Goal: Check status: Check status

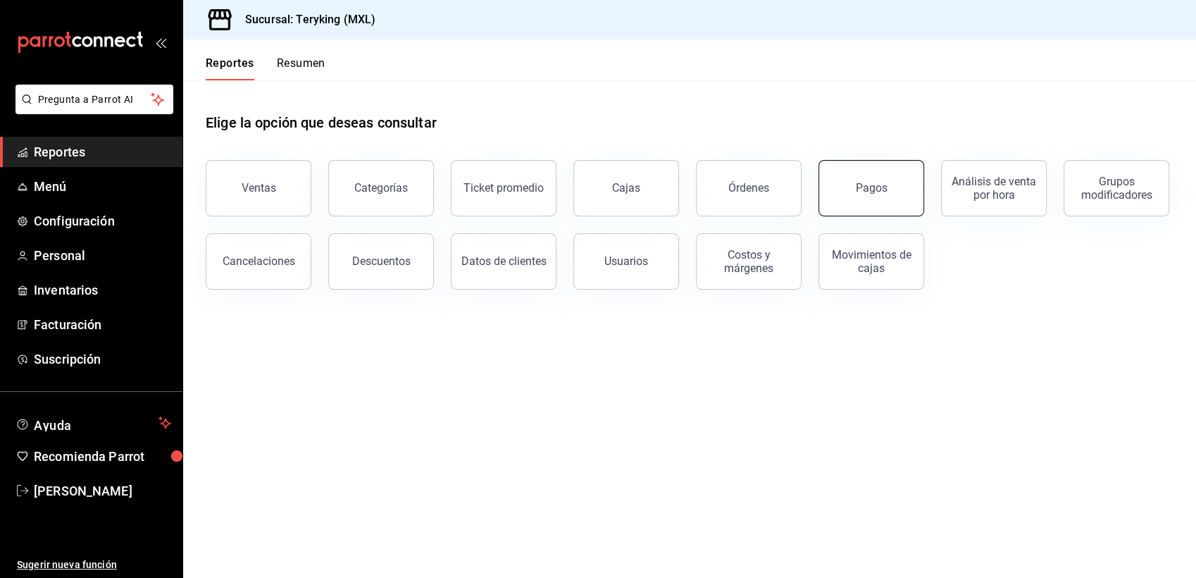
click at [860, 189] on div "Pagos" at bounding box center [872, 187] width 32 height 13
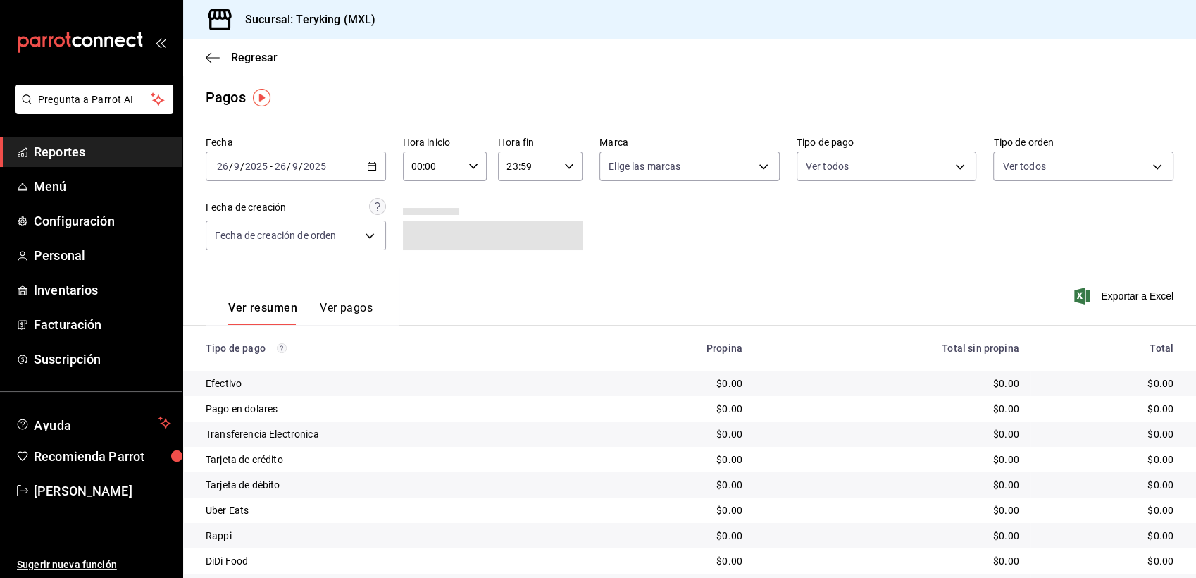
click at [367, 170] on icon "button" at bounding box center [372, 166] width 10 height 10
click at [256, 242] on span "Ayer" at bounding box center [272, 240] width 109 height 15
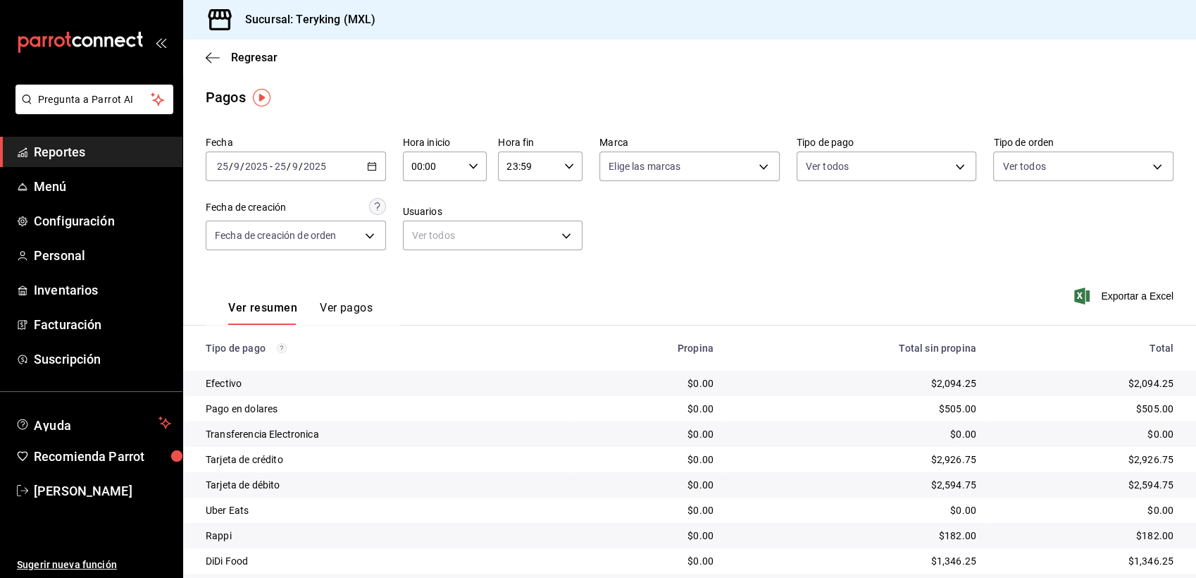
click at [73, 148] on span "Reportes" at bounding box center [102, 151] width 137 height 19
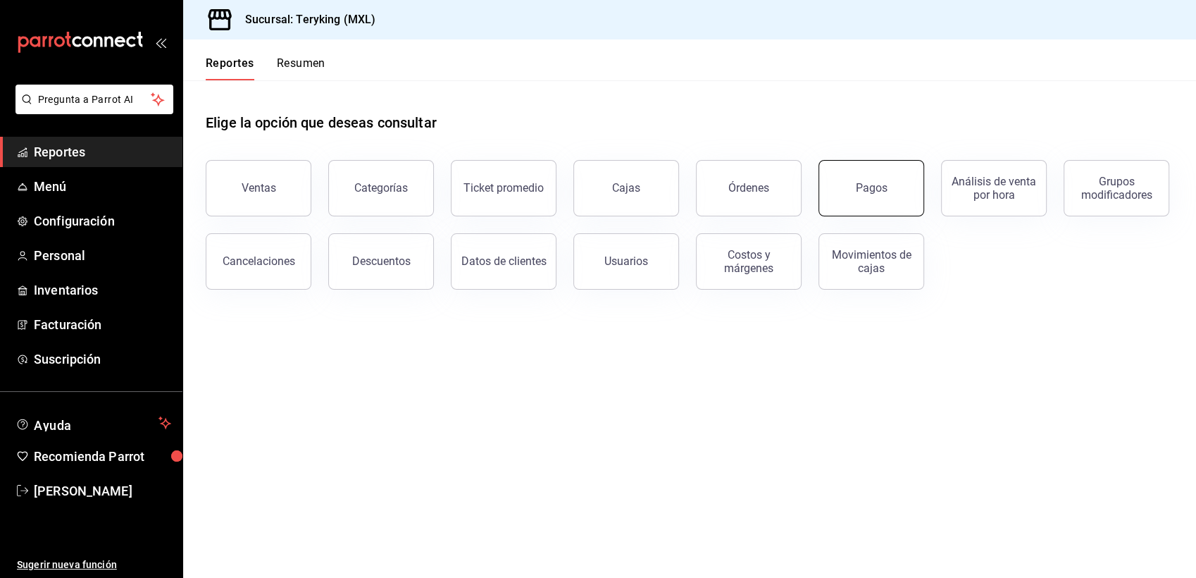
click at [873, 194] on div "Pagos" at bounding box center [872, 187] width 32 height 13
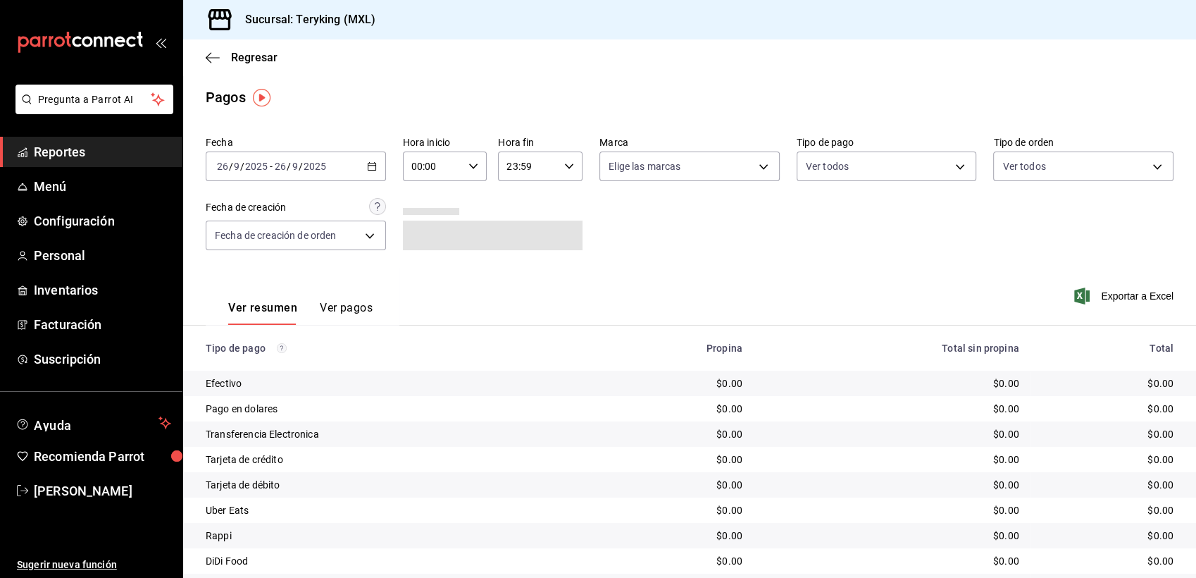
click at [368, 166] on \(Stroke\) "button" at bounding box center [372, 165] width 8 height 1
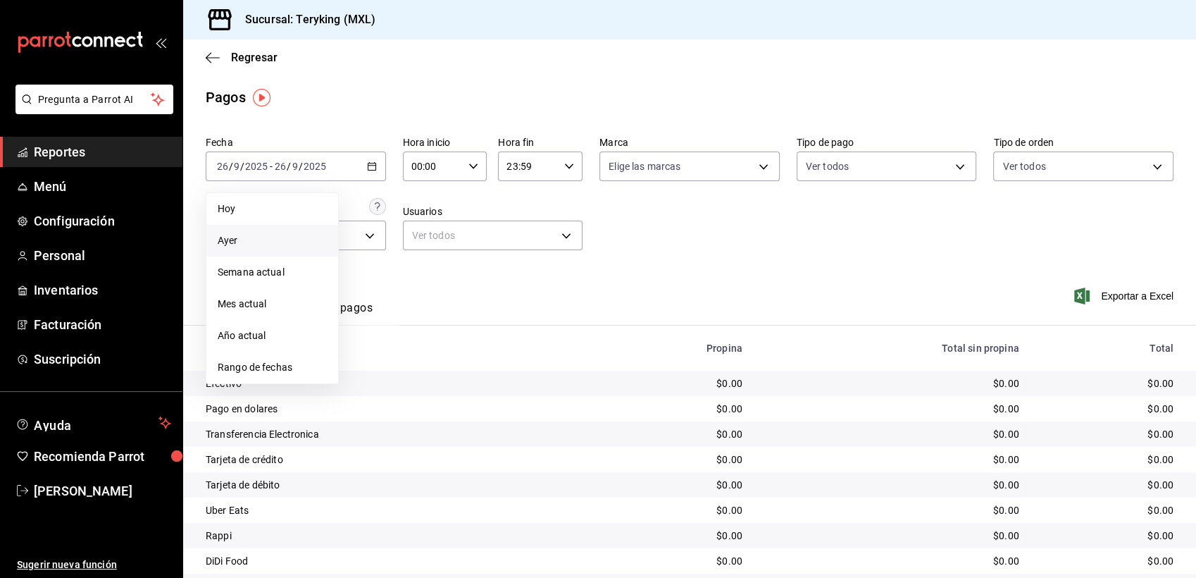
click at [240, 240] on span "Ayer" at bounding box center [272, 240] width 109 height 15
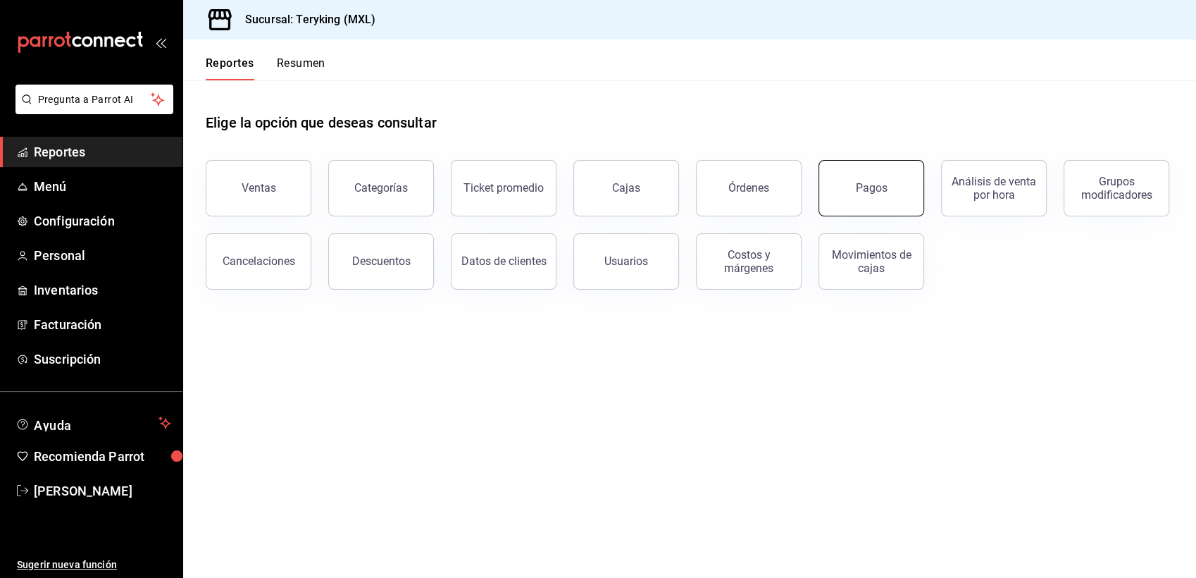
click at [863, 194] on button "Pagos" at bounding box center [871, 188] width 106 height 56
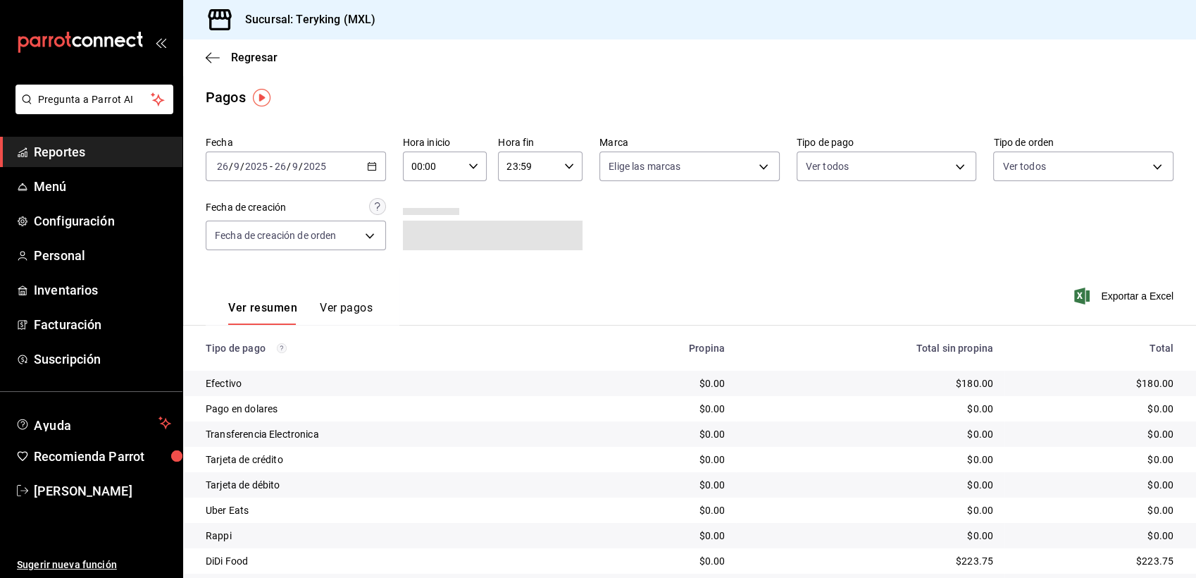
click at [373, 167] on \(Stroke\) "button" at bounding box center [372, 167] width 8 height 8
click at [246, 242] on span "Ayer" at bounding box center [272, 240] width 109 height 15
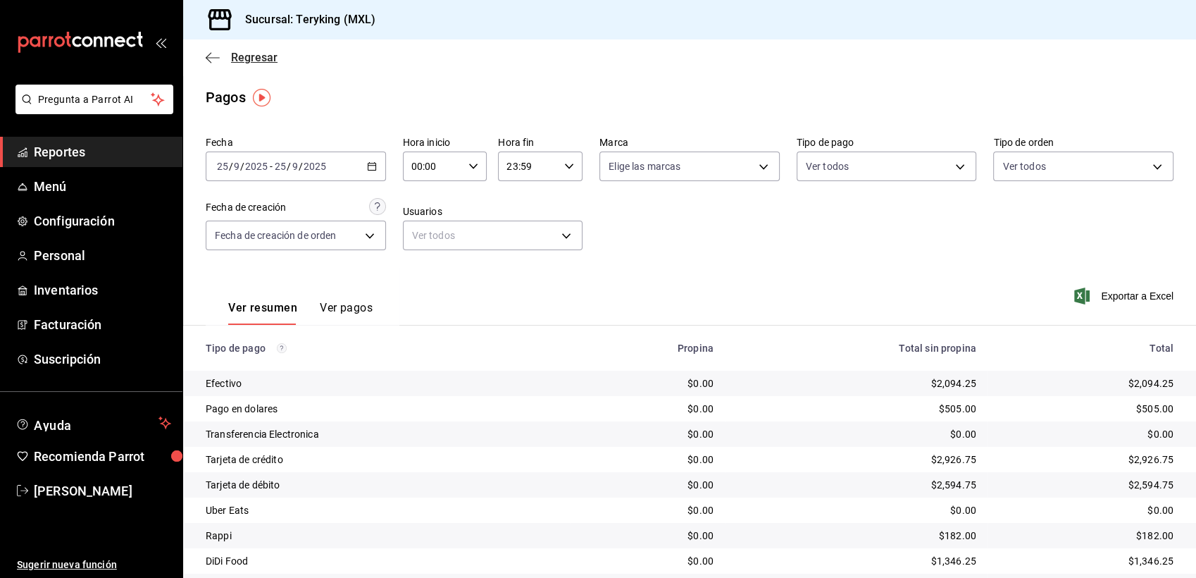
click at [260, 58] on span "Regresar" at bounding box center [254, 57] width 46 height 13
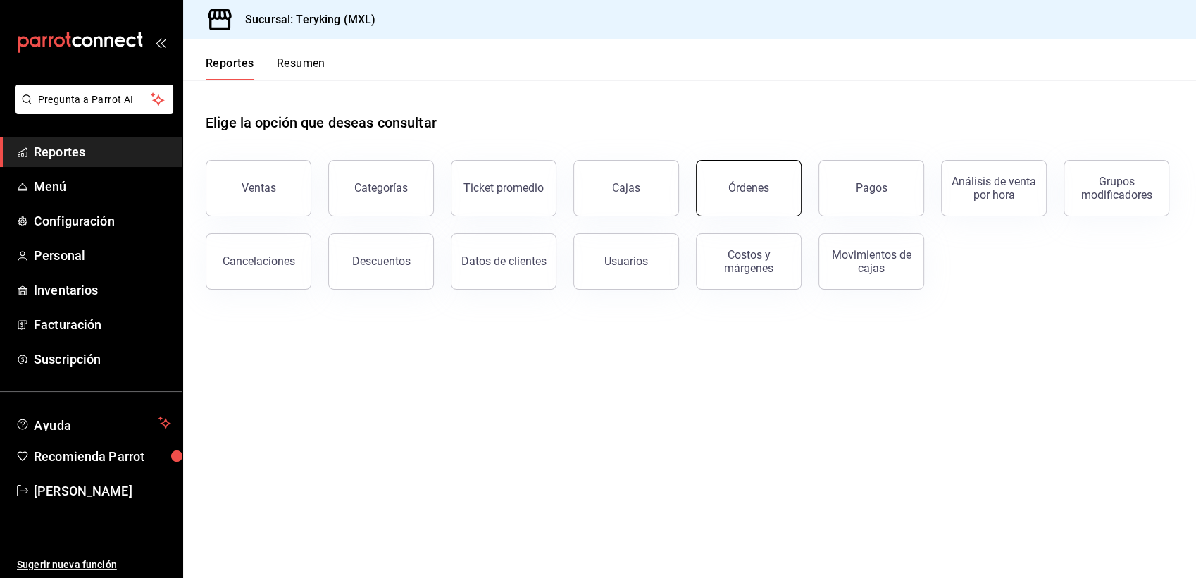
click at [782, 179] on button "Órdenes" at bounding box center [749, 188] width 106 height 56
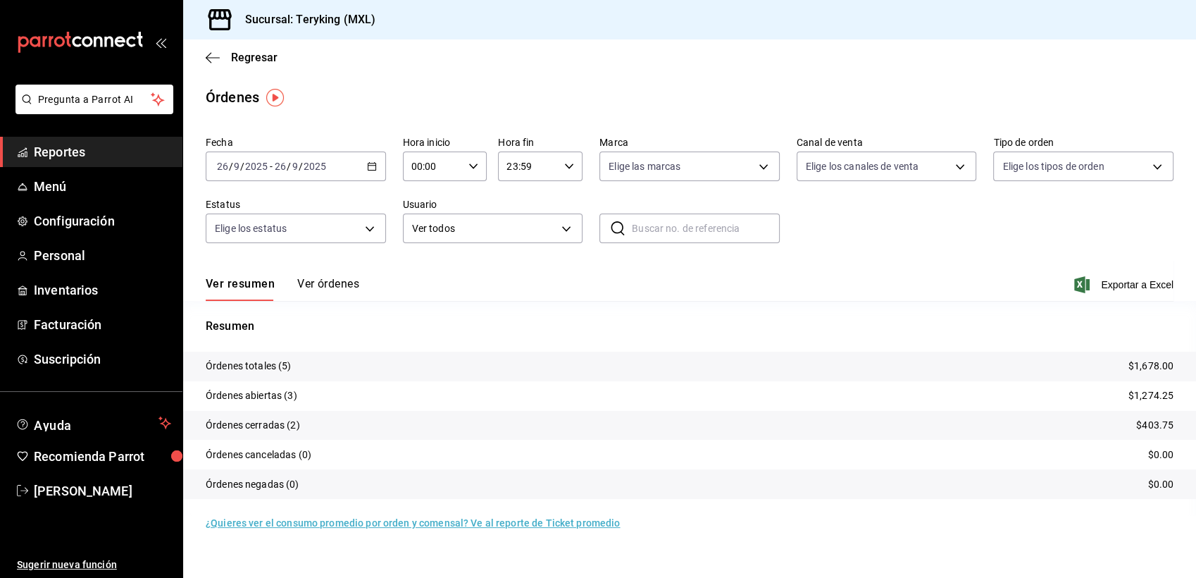
click at [339, 278] on button "Ver órdenes" at bounding box center [328, 289] width 62 height 24
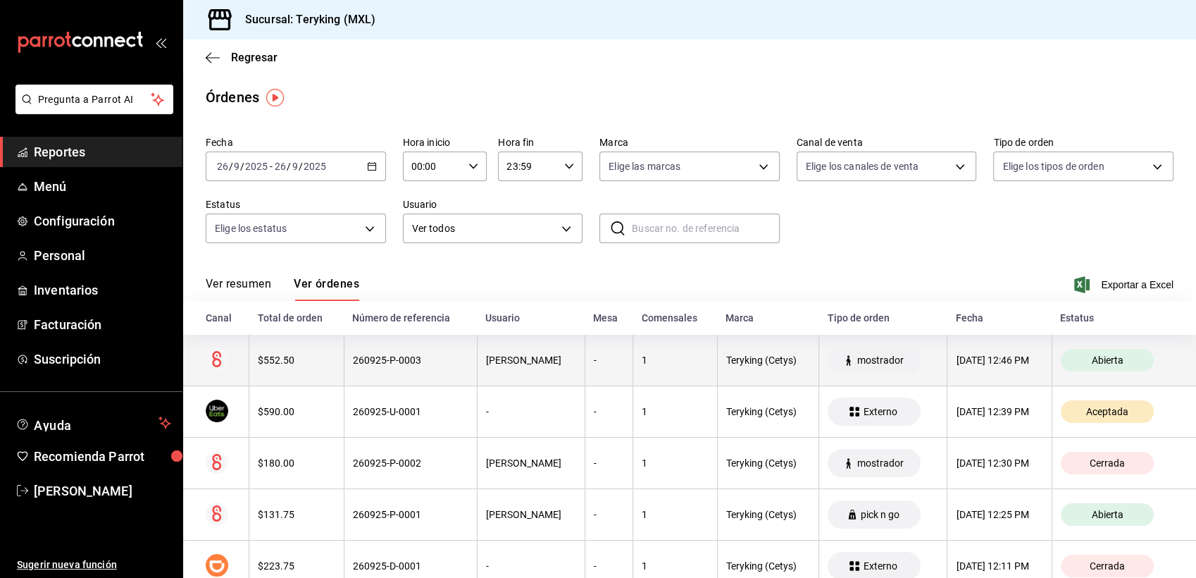
click at [389, 363] on div "260925-P-0003" at bounding box center [411, 359] width 116 height 11
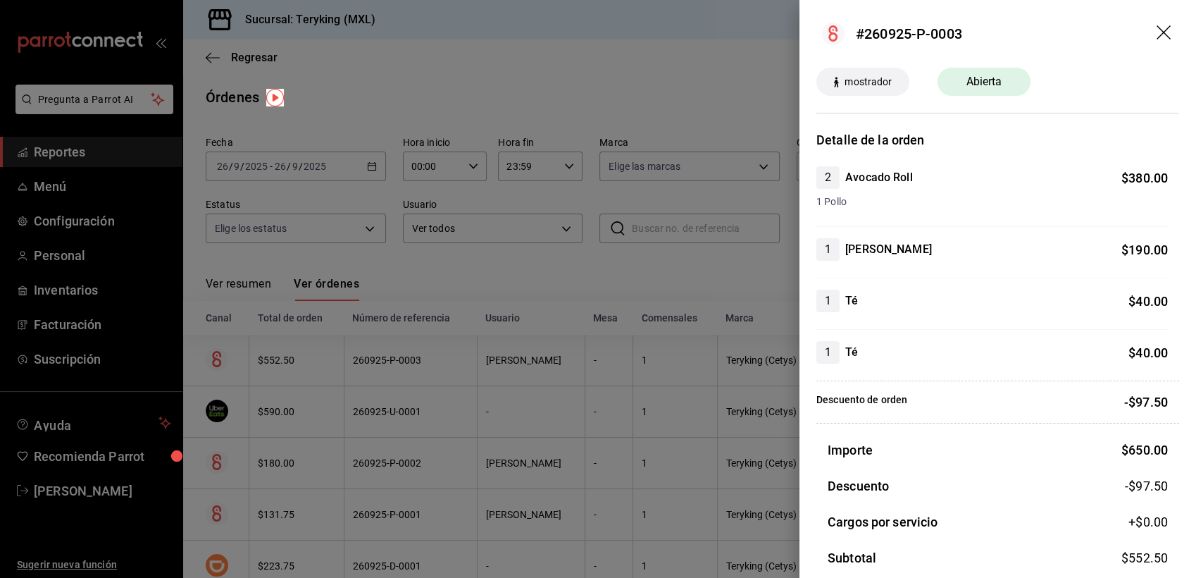
click at [470, 271] on div at bounding box center [598, 289] width 1196 height 578
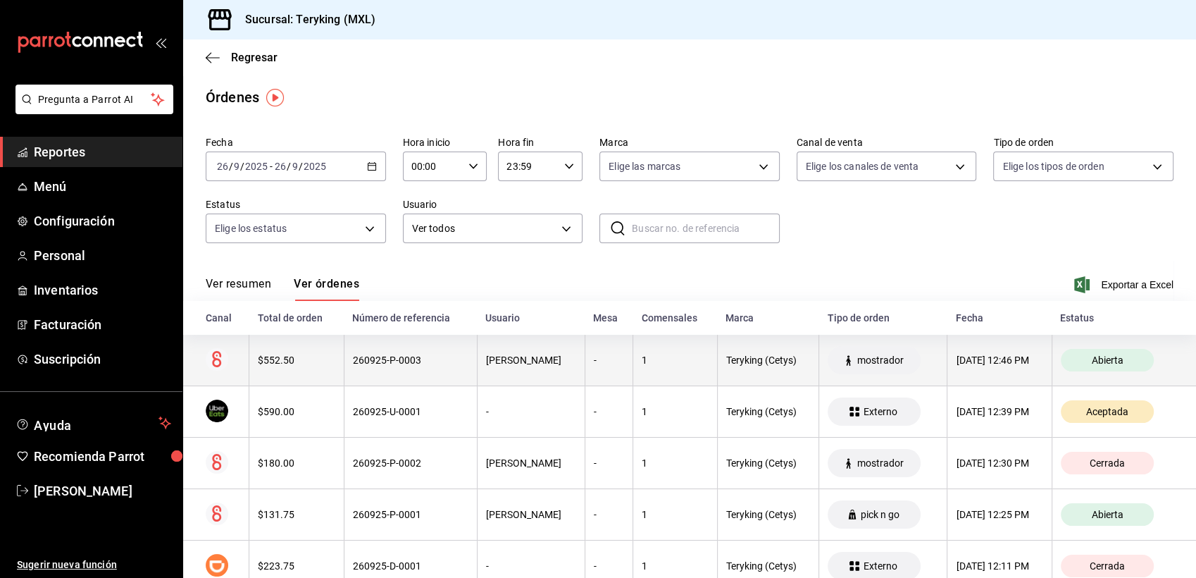
click at [439, 338] on th "260925-P-0003" at bounding box center [410, 360] width 133 height 51
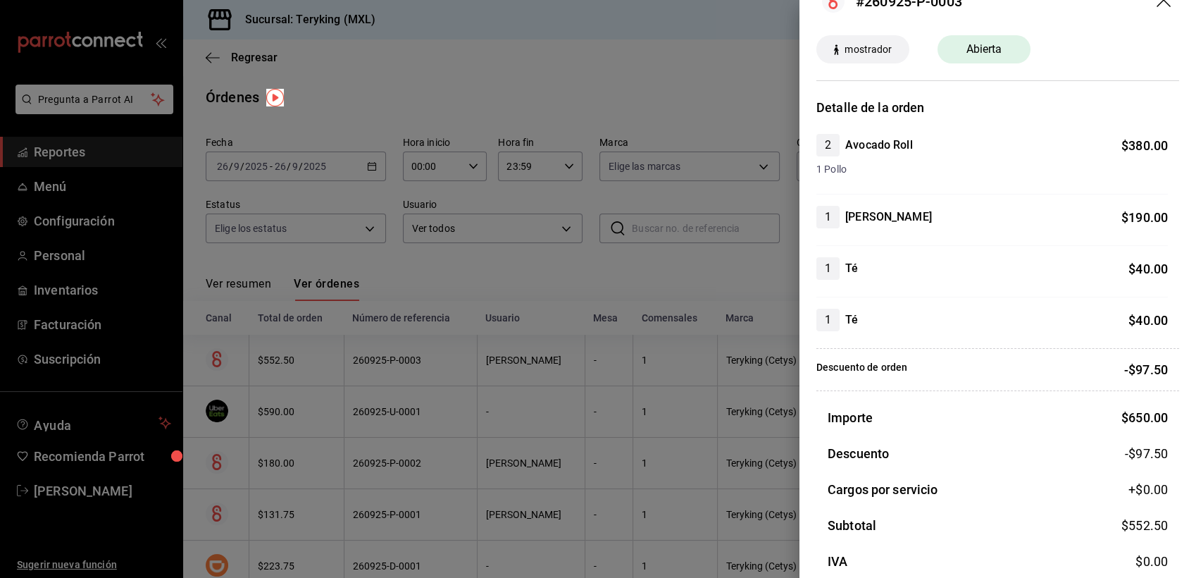
scroll to position [31, 0]
